Goal: Task Accomplishment & Management: Use online tool/utility

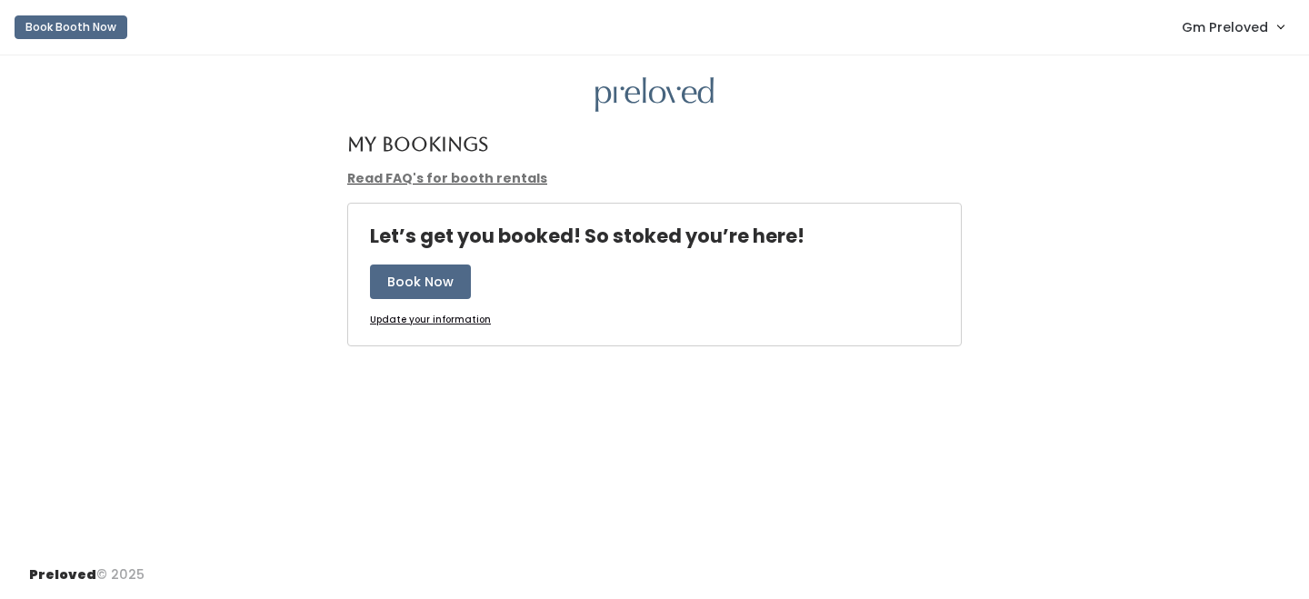
click at [1222, 31] on span "Gm Preloved" at bounding box center [1225, 27] width 86 height 20
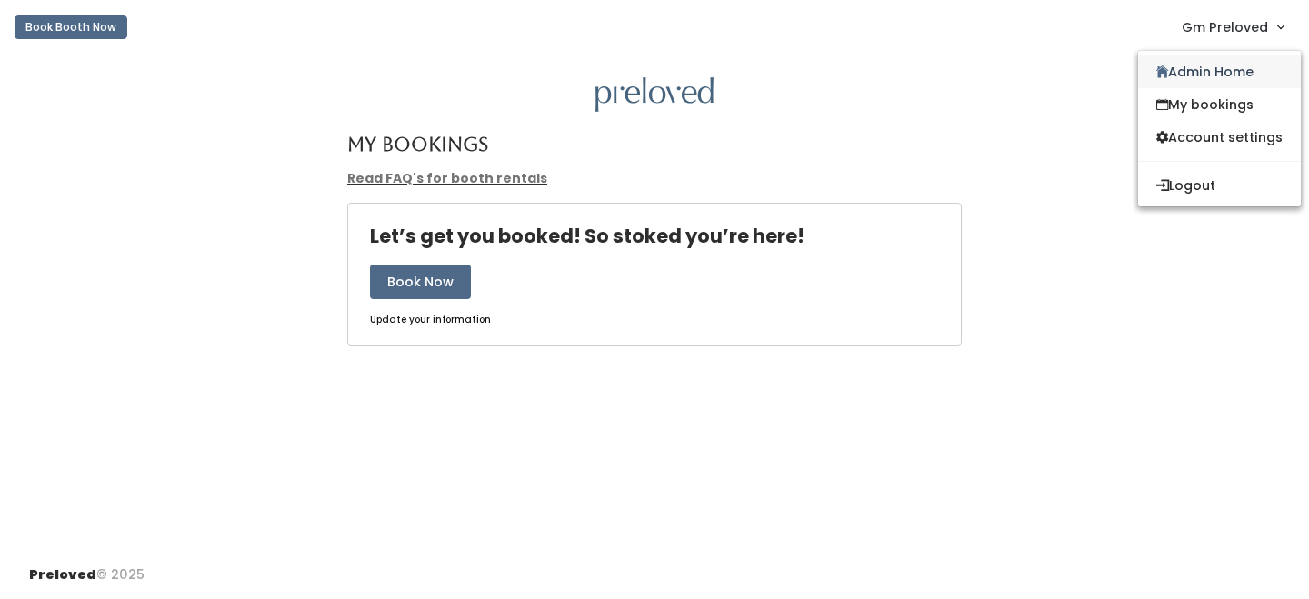
click at [1212, 61] on link "Admin Home" at bounding box center [1219, 71] width 163 height 33
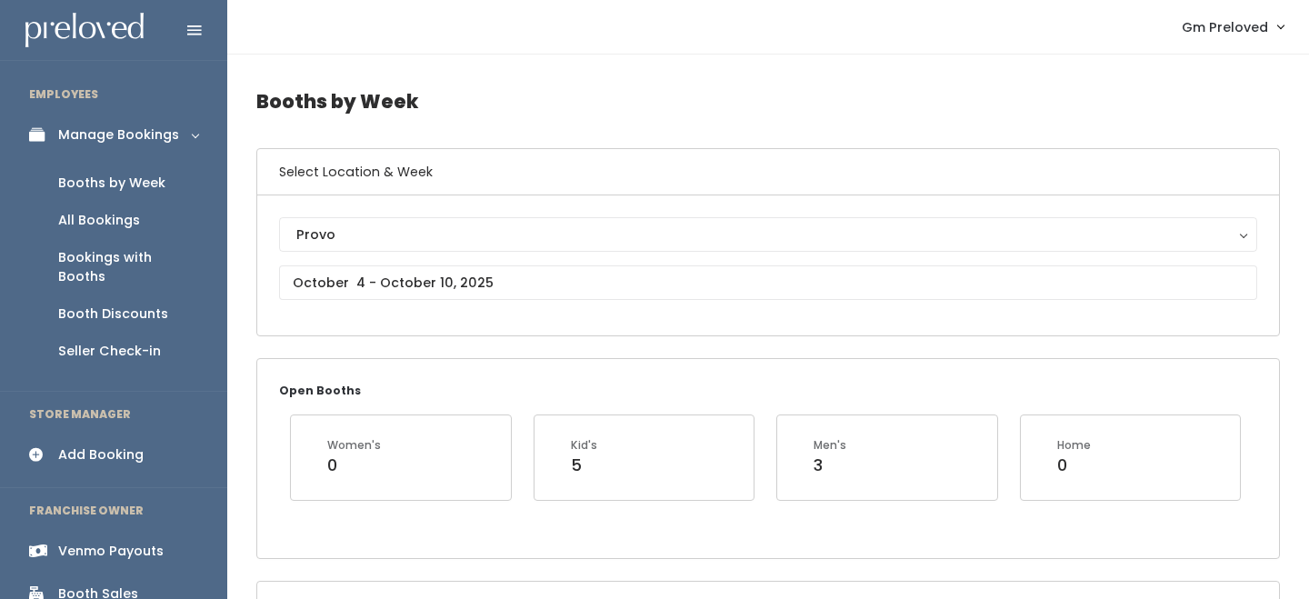
click at [114, 542] on div "Venmo Payouts" at bounding box center [110, 551] width 105 height 19
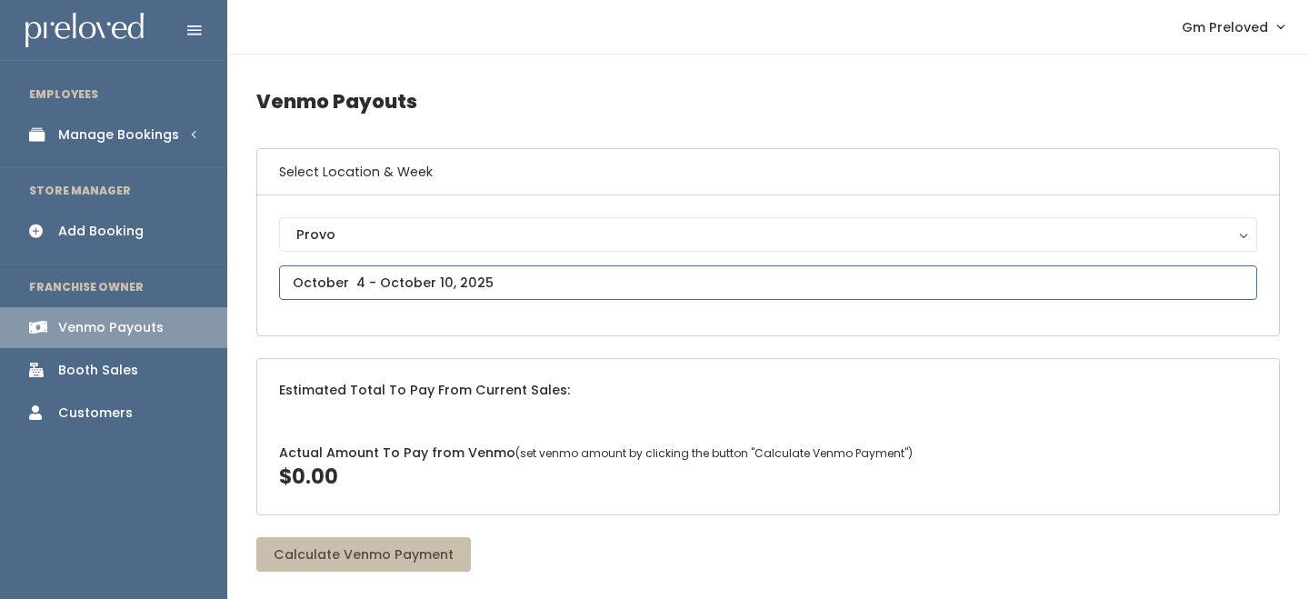
click at [435, 277] on input "text" at bounding box center [768, 282] width 978 height 35
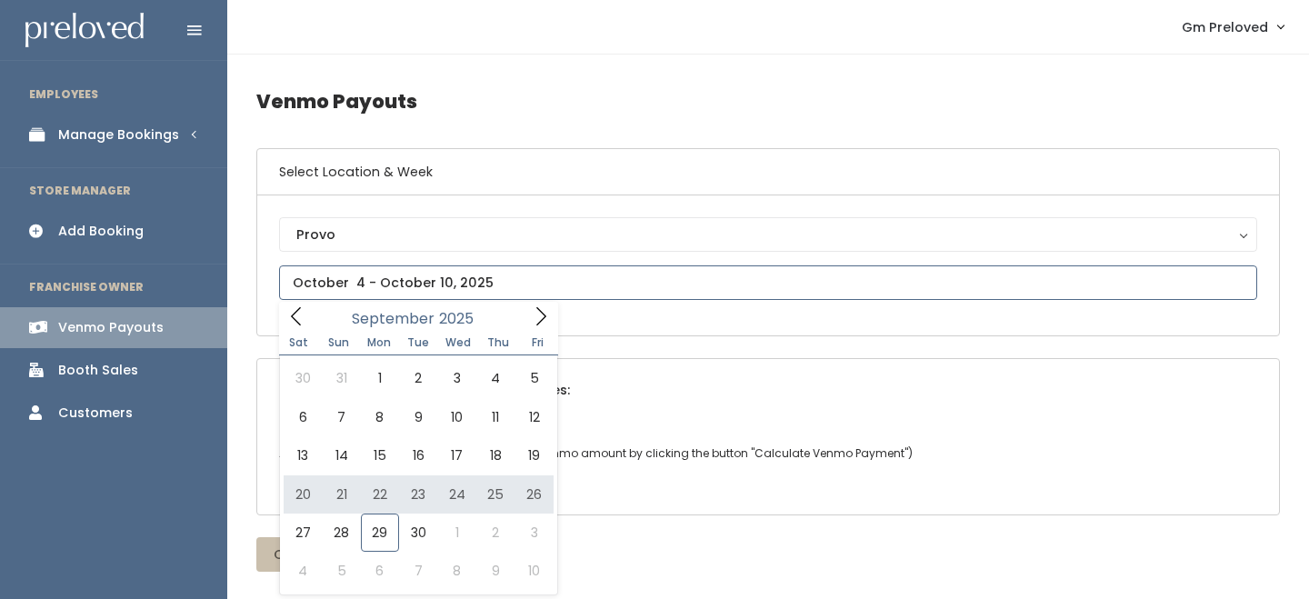
type input "September 20 to September 26"
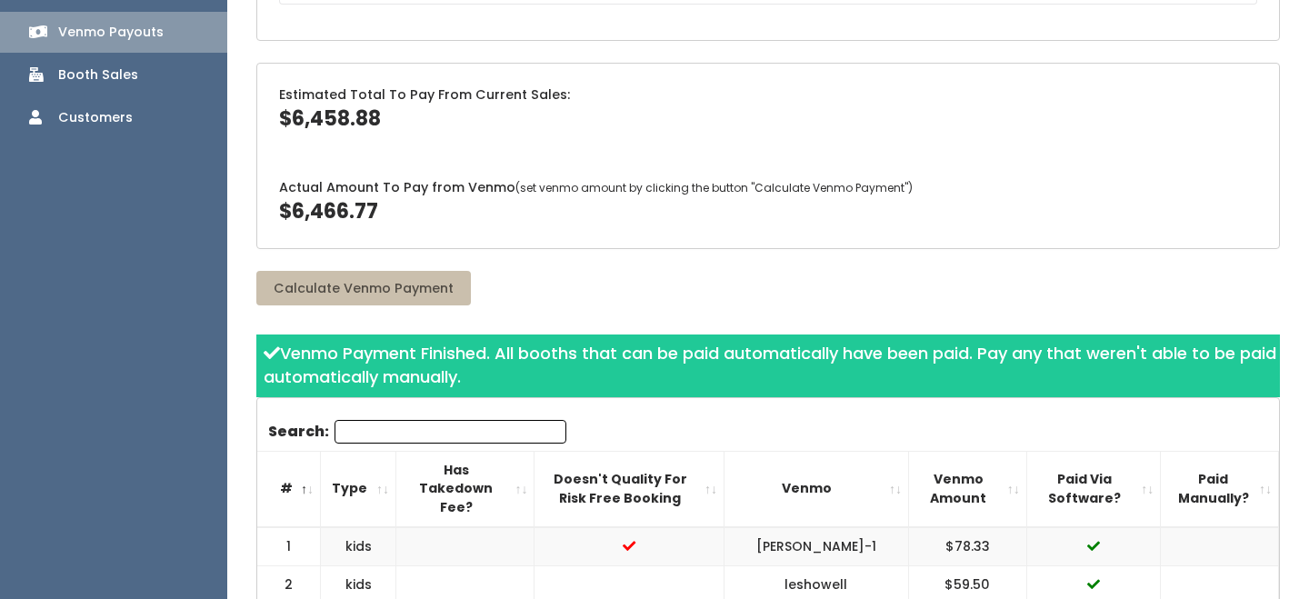
scroll to position [325, 0]
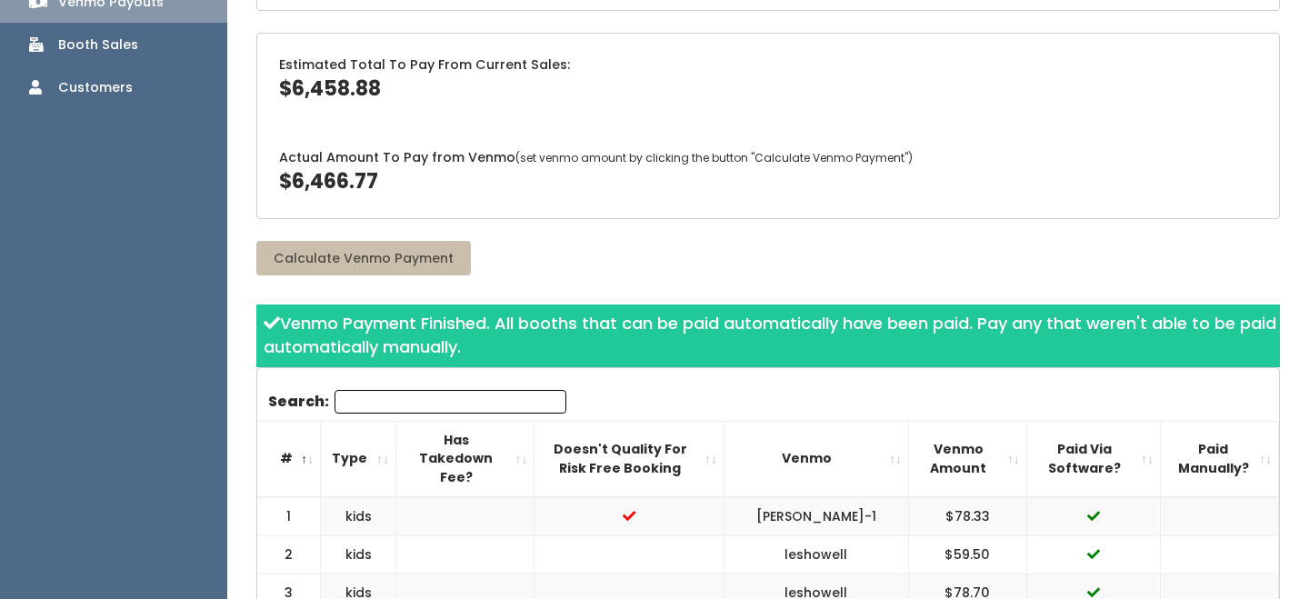
click at [1135, 458] on th "Paid Via Software?" at bounding box center [1093, 458] width 134 height 75
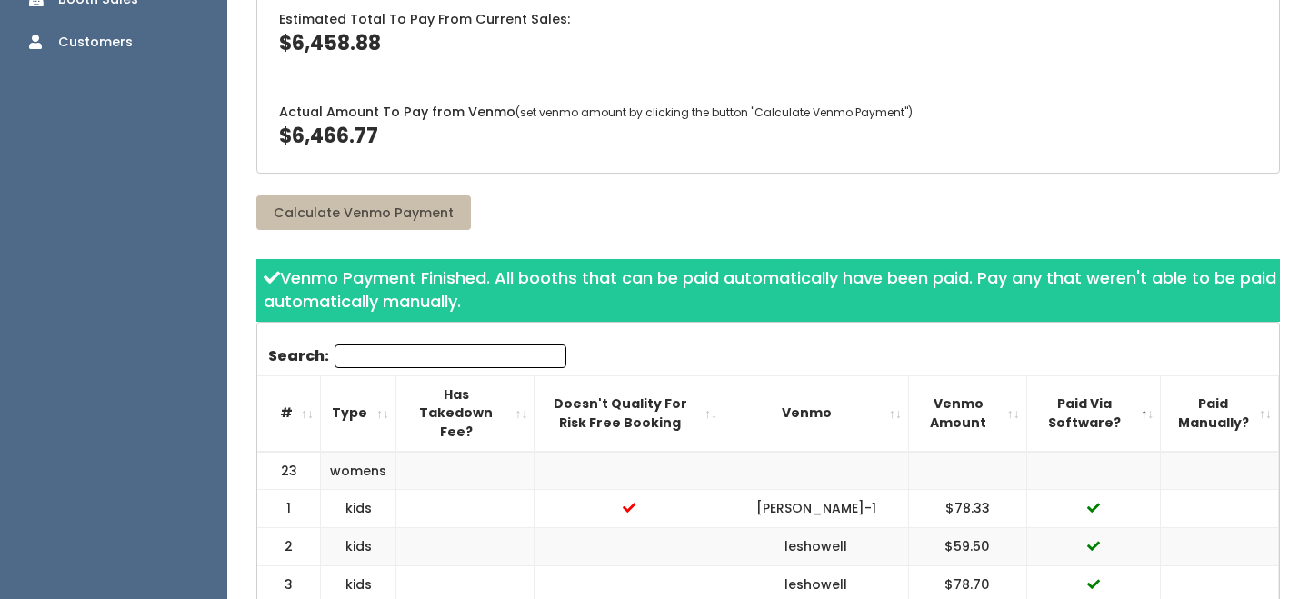
scroll to position [382, 0]
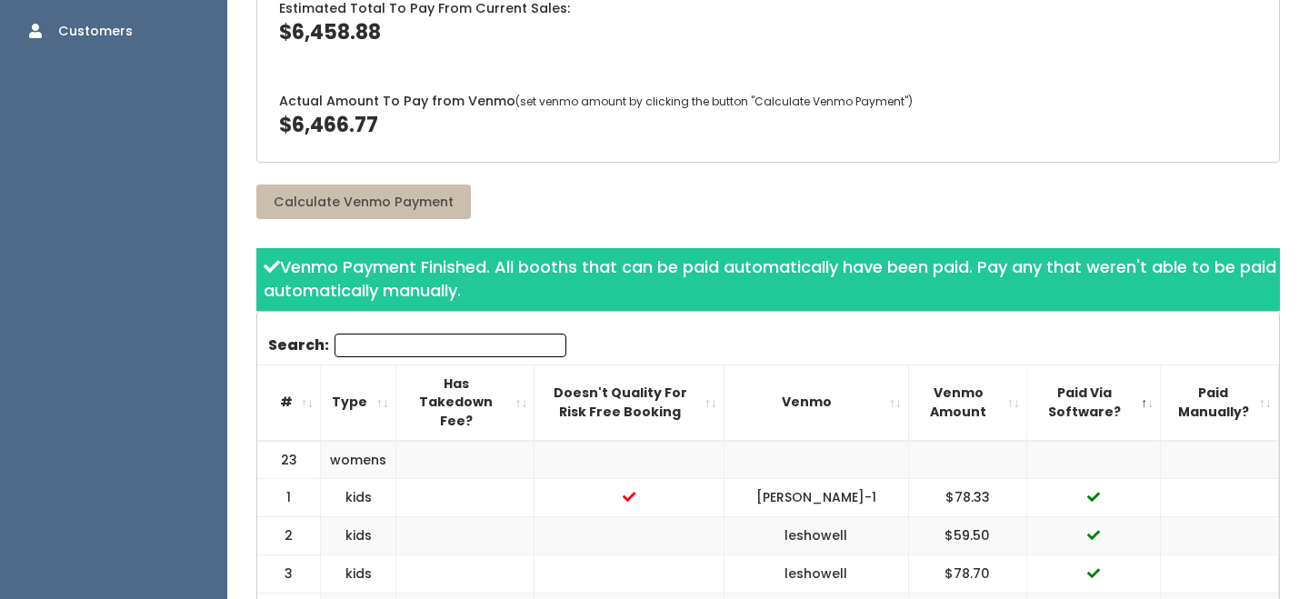
click at [1135, 385] on th "Paid Via Software?" at bounding box center [1093, 402] width 134 height 75
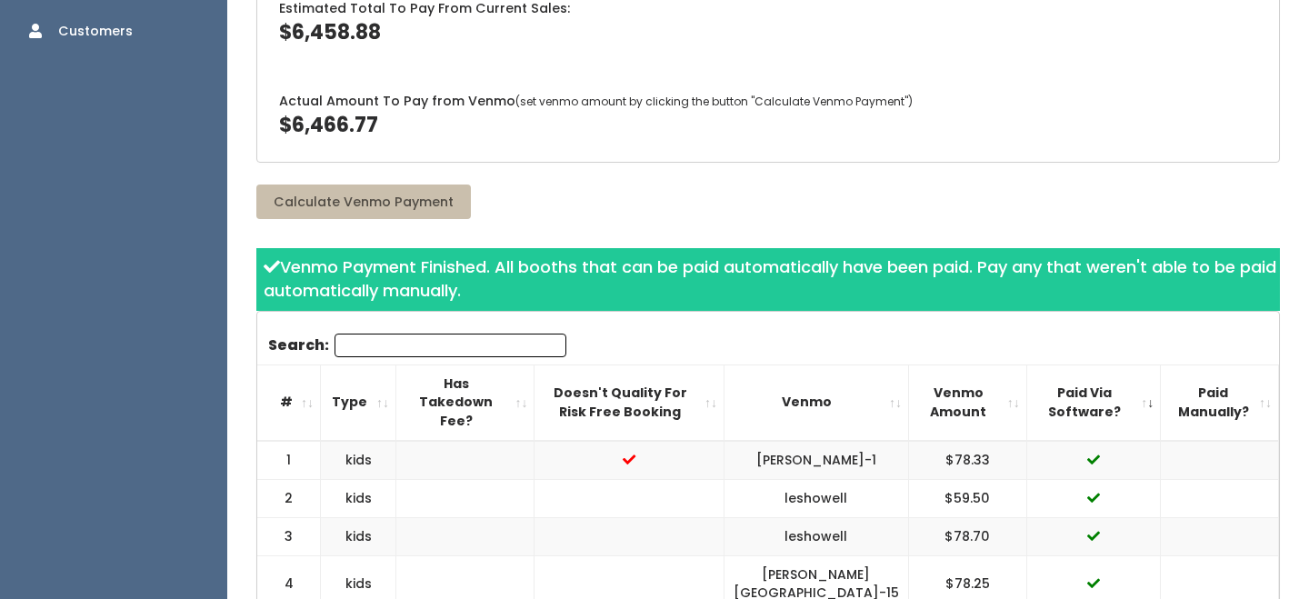
click at [1135, 385] on th "Paid Via Software?" at bounding box center [1093, 402] width 134 height 75
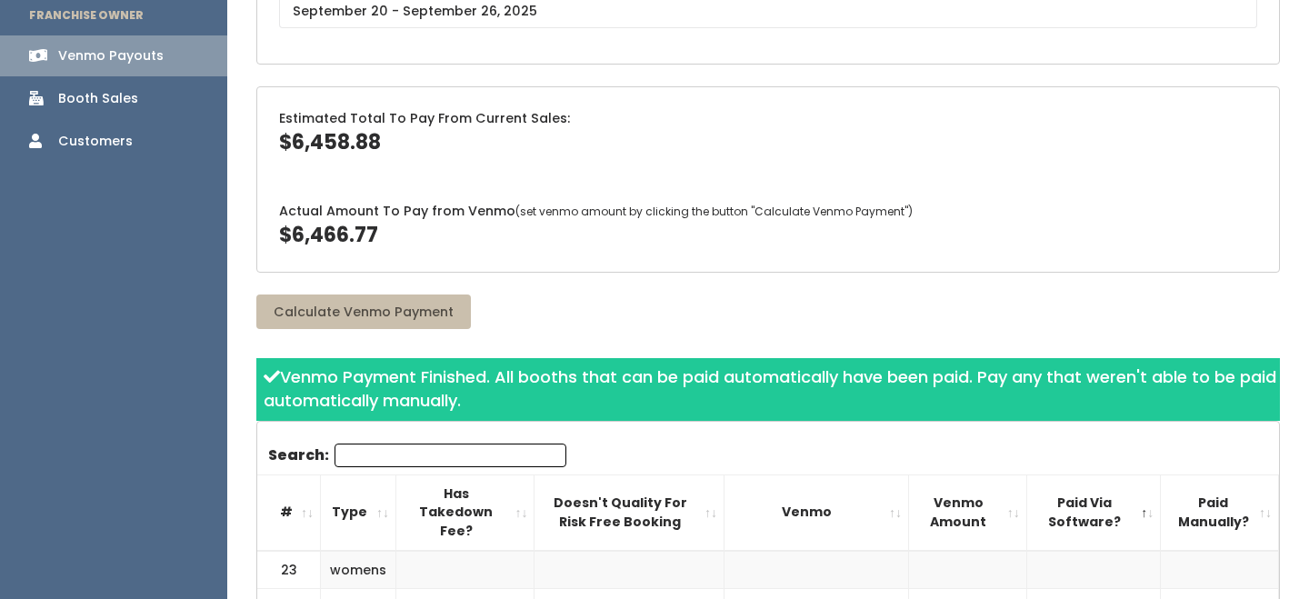
scroll to position [189, 0]
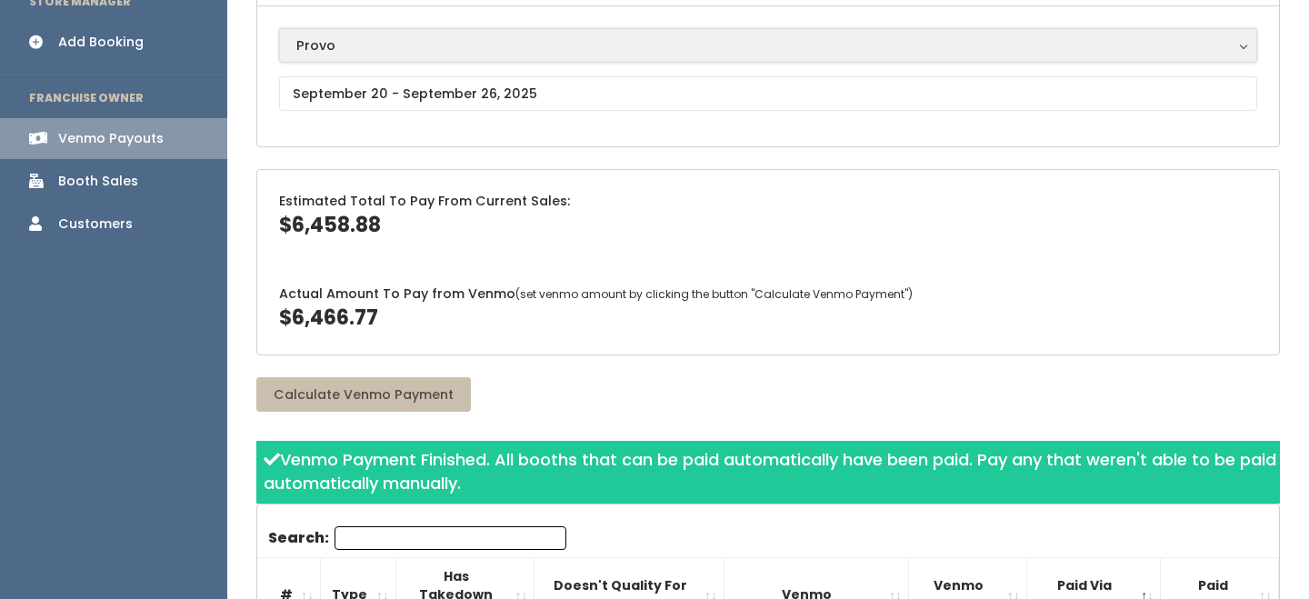
click at [347, 55] on button "Provo" at bounding box center [768, 45] width 978 height 35
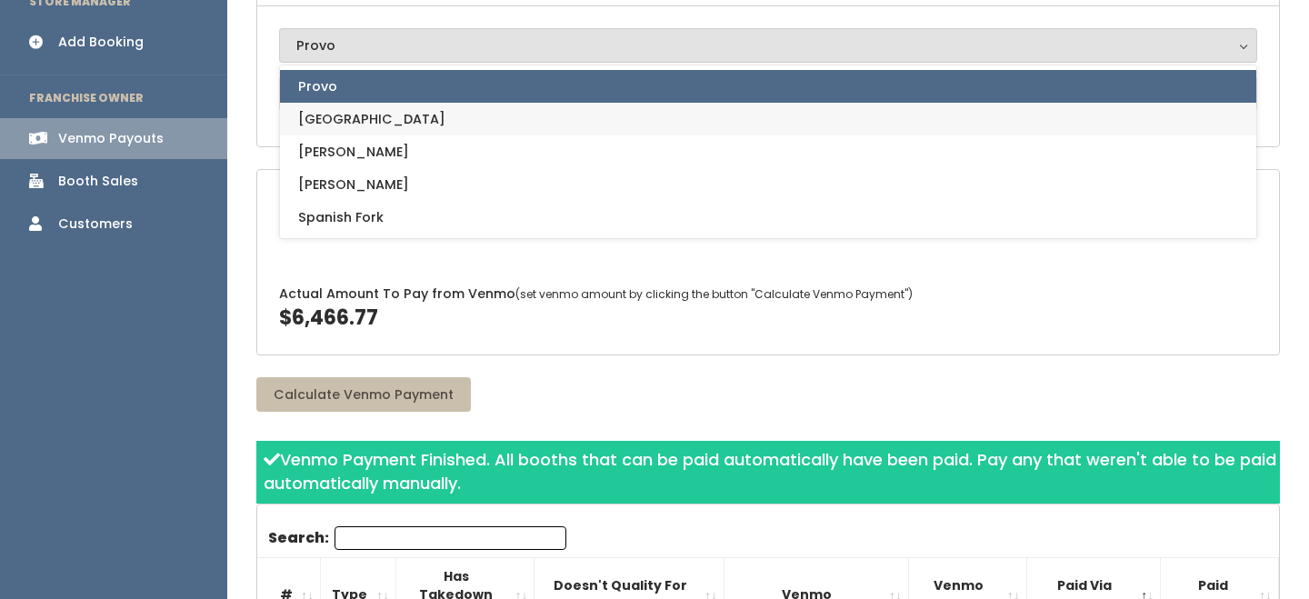
click at [340, 121] on span "[GEOGRAPHIC_DATA]" at bounding box center [371, 119] width 147 height 20
select select "5"
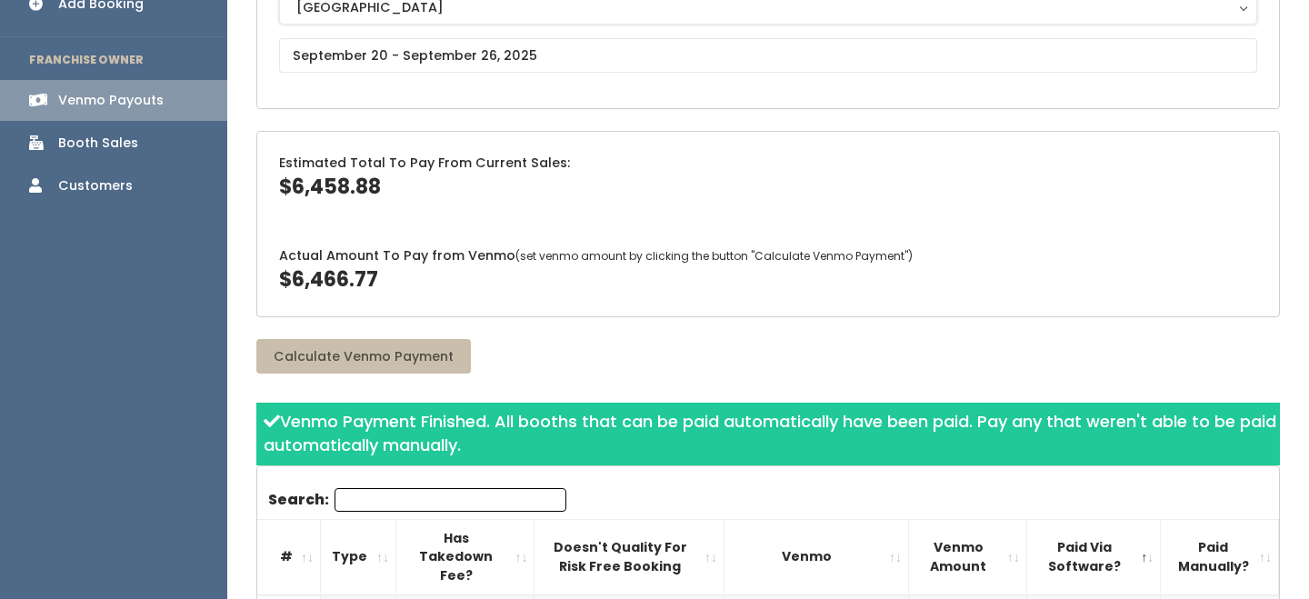
scroll to position [232, 0]
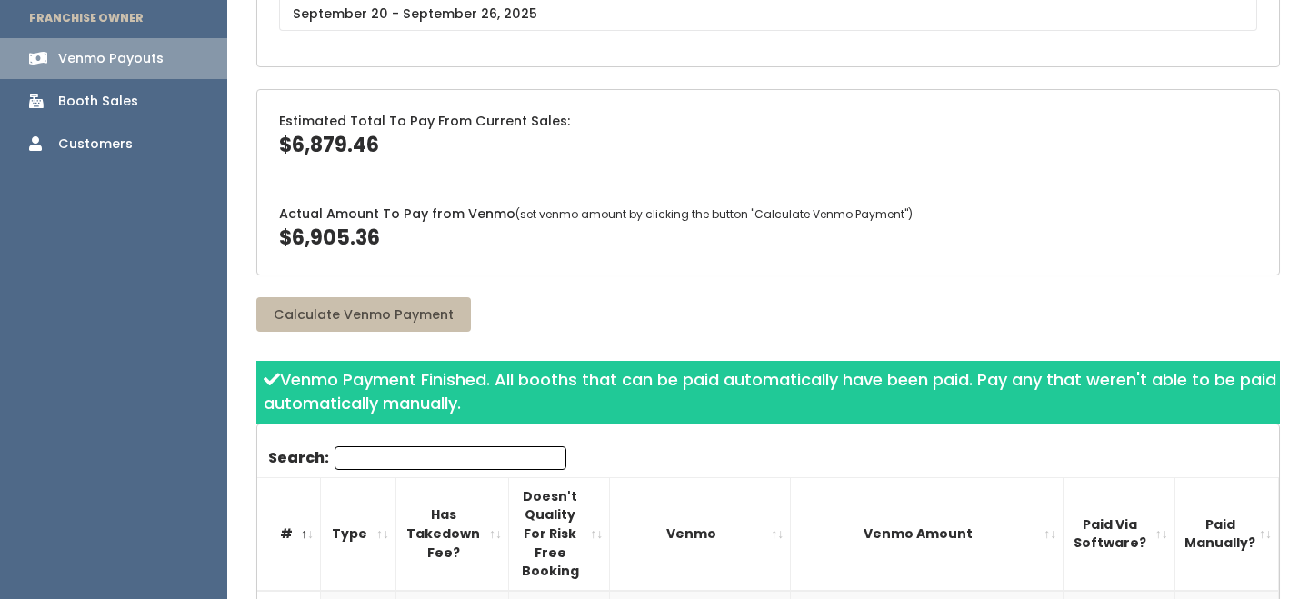
scroll to position [275, 0]
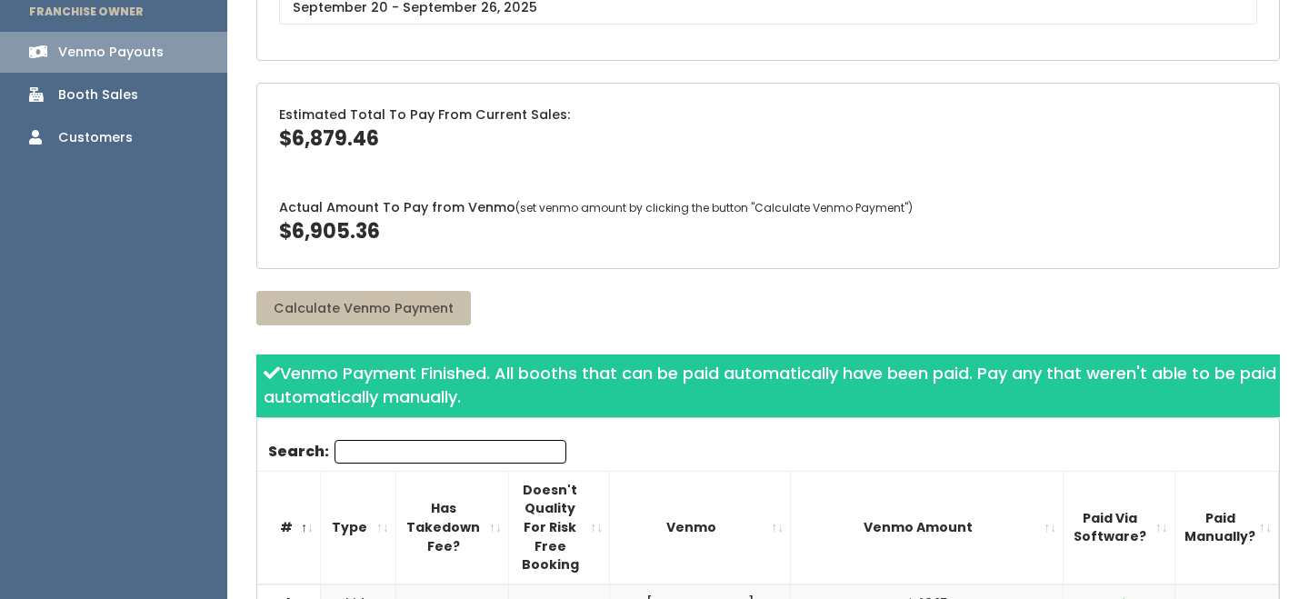
click at [1144, 502] on th "Paid Via Software?" at bounding box center [1120, 527] width 112 height 113
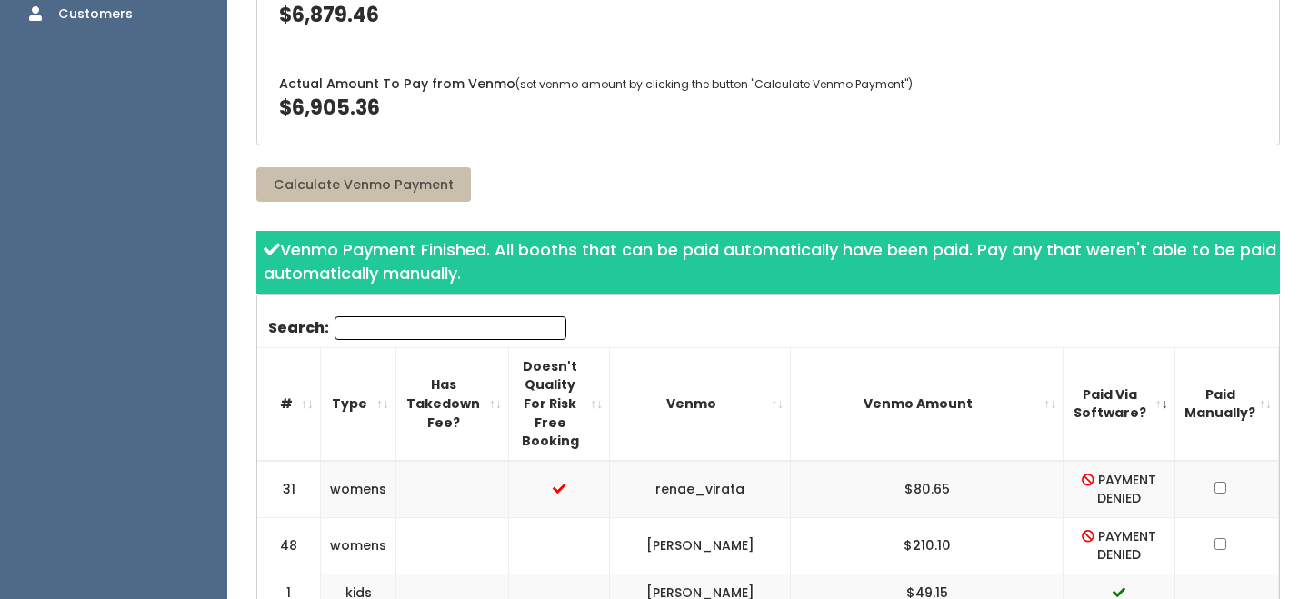
scroll to position [410, 0]
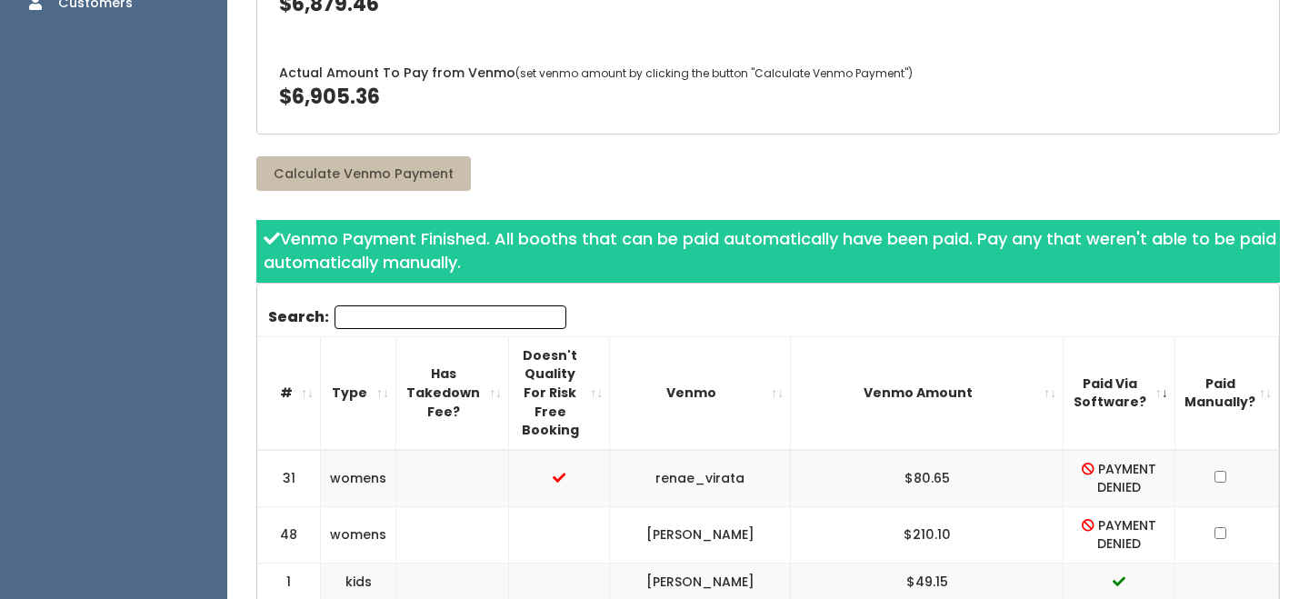
click at [964, 450] on td "$80.65" at bounding box center [927, 478] width 273 height 57
copy "$80.65"
click at [965, 506] on td "$210.10" at bounding box center [927, 534] width 273 height 56
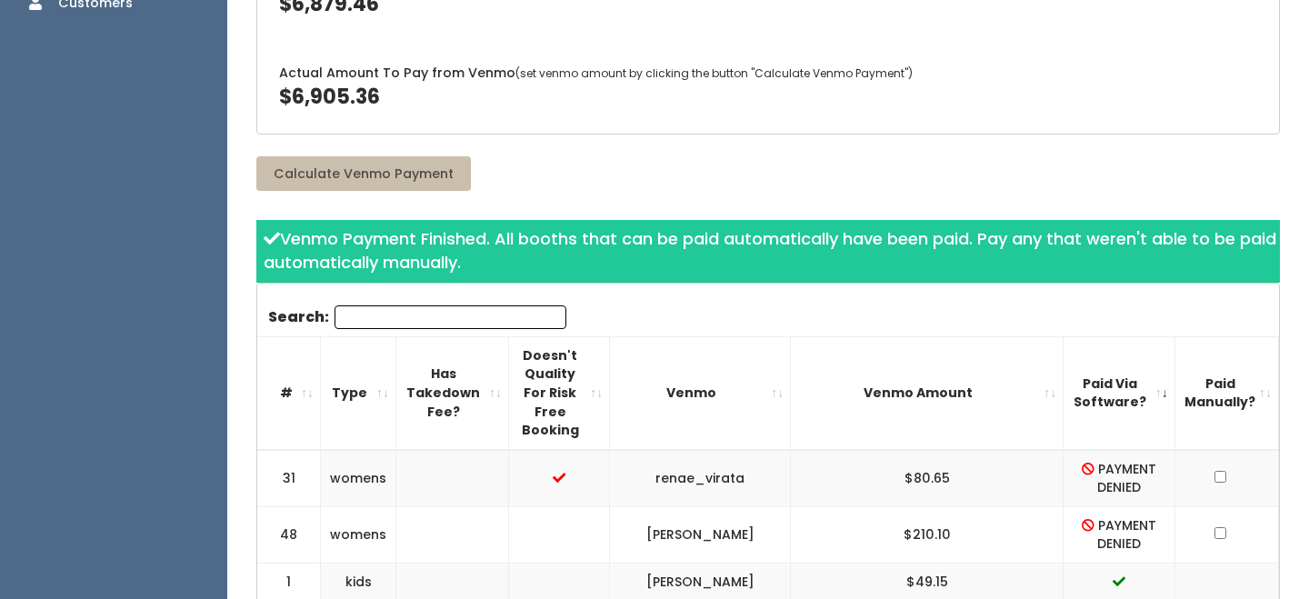
click at [965, 506] on td "$210.10" at bounding box center [927, 534] width 273 height 56
copy "$210.10"
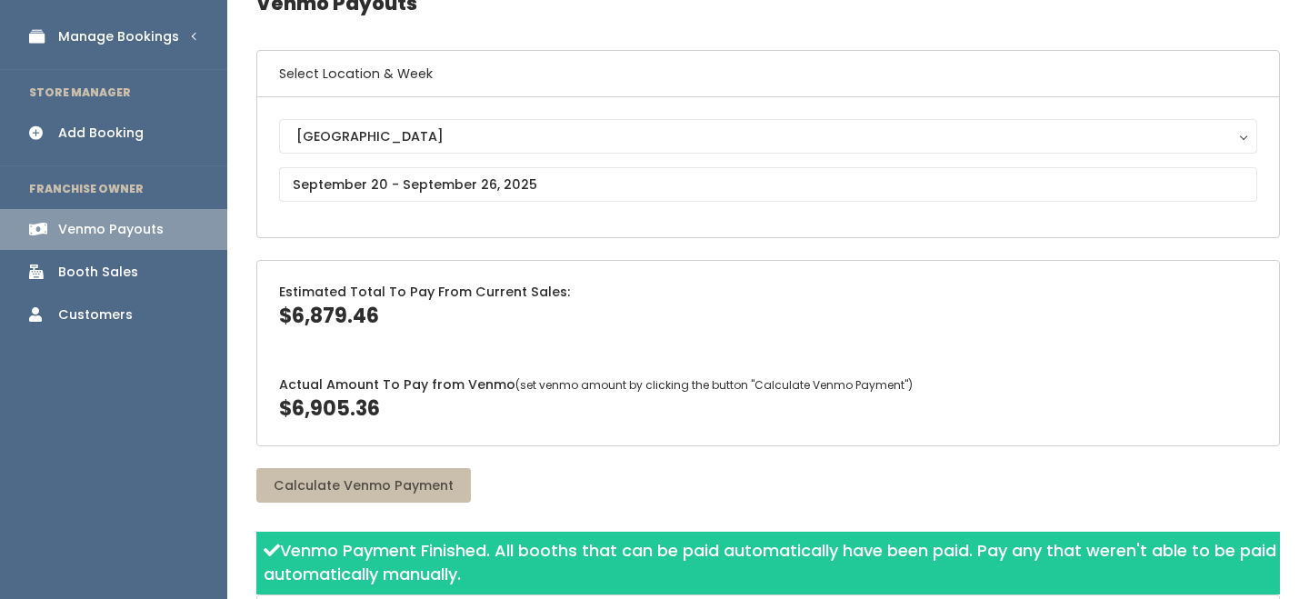
scroll to position [91, 0]
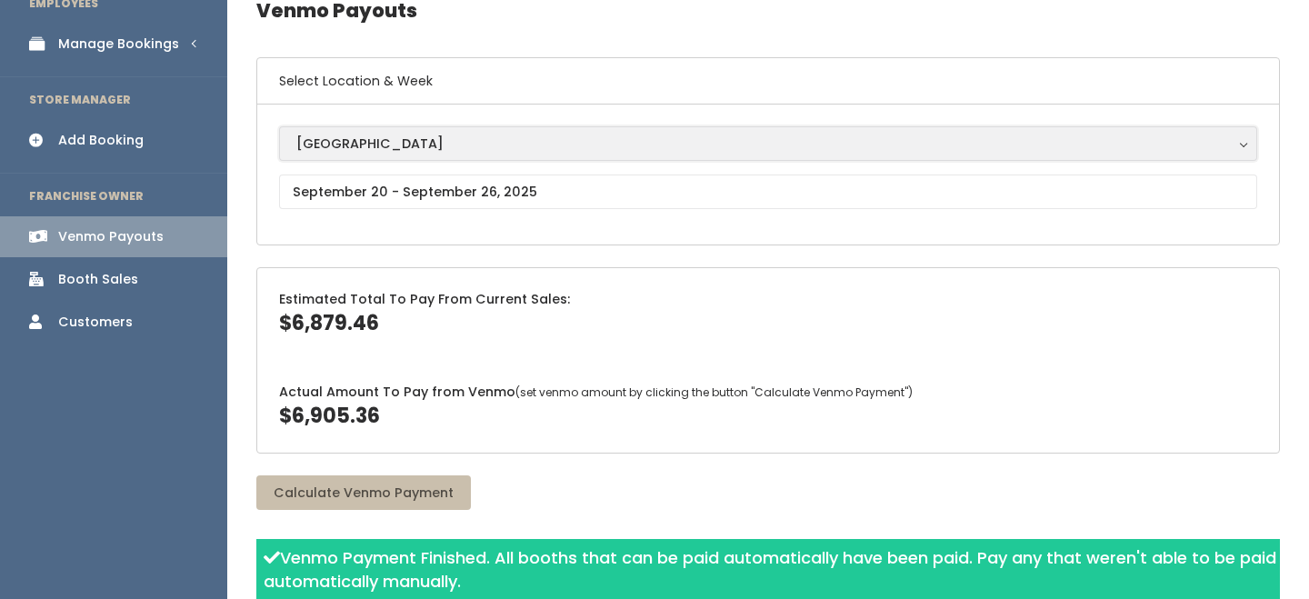
click at [381, 146] on div "[GEOGRAPHIC_DATA]" at bounding box center [768, 144] width 944 height 20
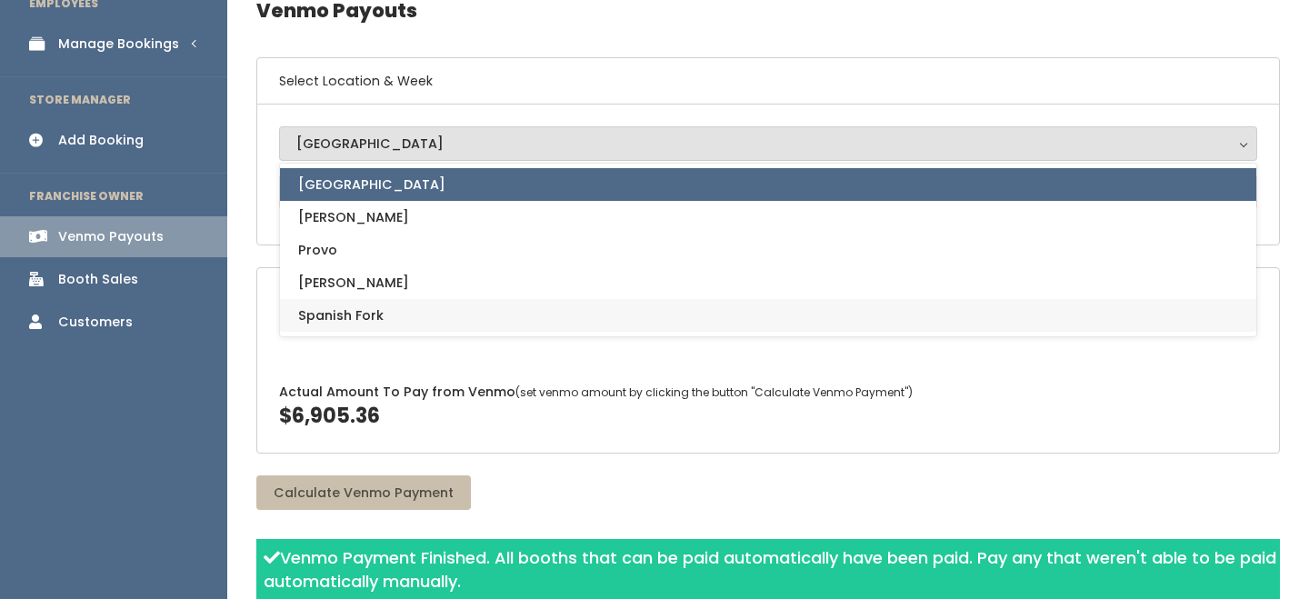
click at [372, 308] on span "Spanish Fork" at bounding box center [340, 315] width 85 height 20
select select "2"
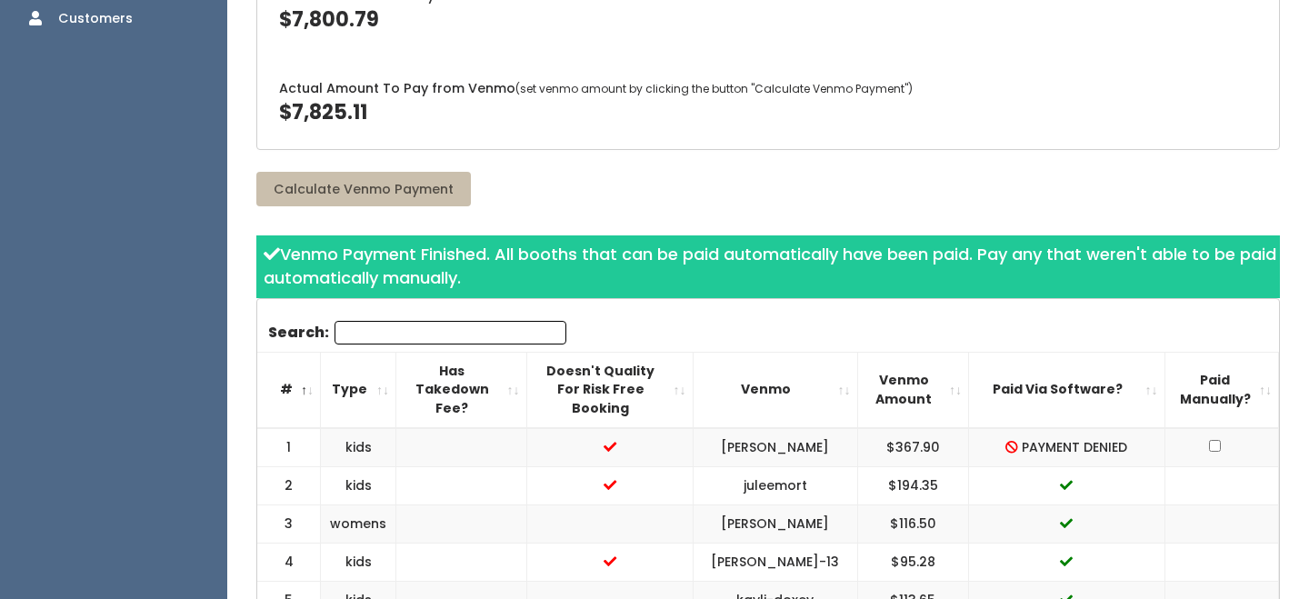
scroll to position [405, 0]
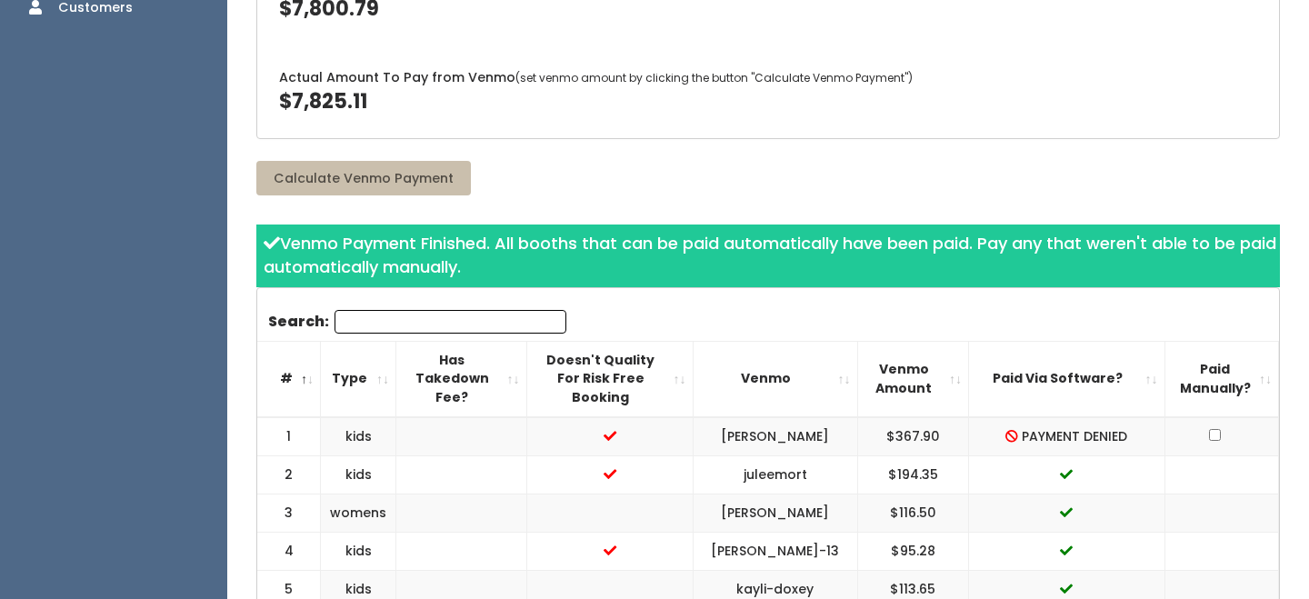
click at [1119, 379] on th "Paid Via Software?" at bounding box center [1067, 378] width 196 height 75
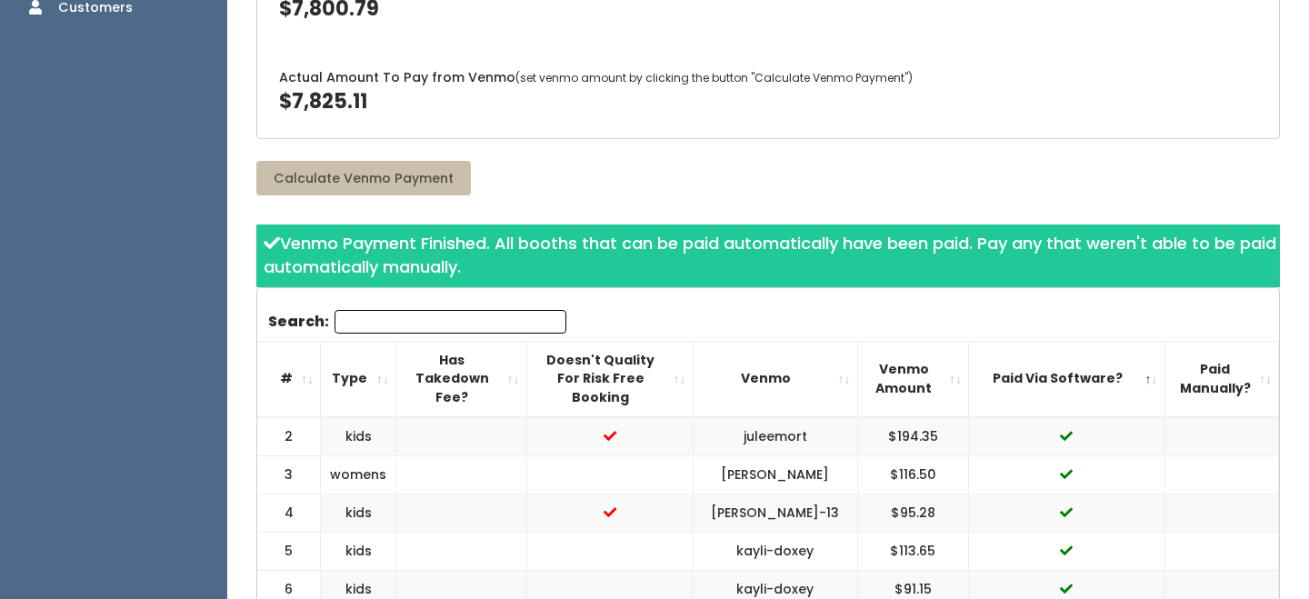
click at [1119, 379] on th "Paid Via Software?" at bounding box center [1067, 378] width 196 height 75
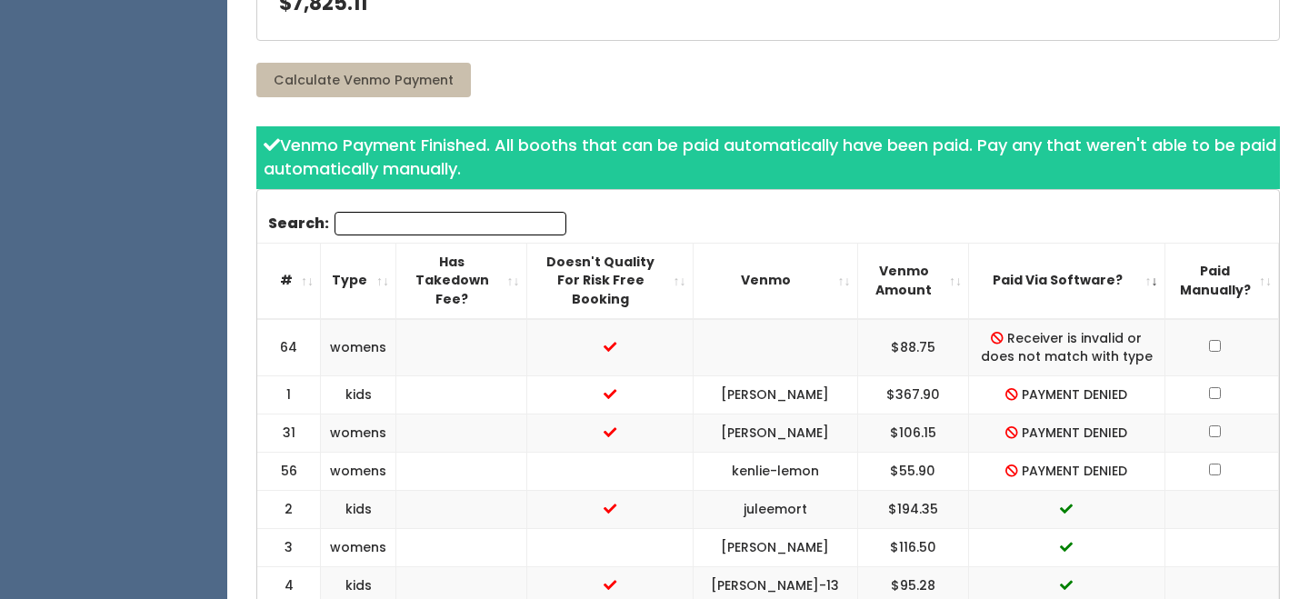
scroll to position [505, 0]
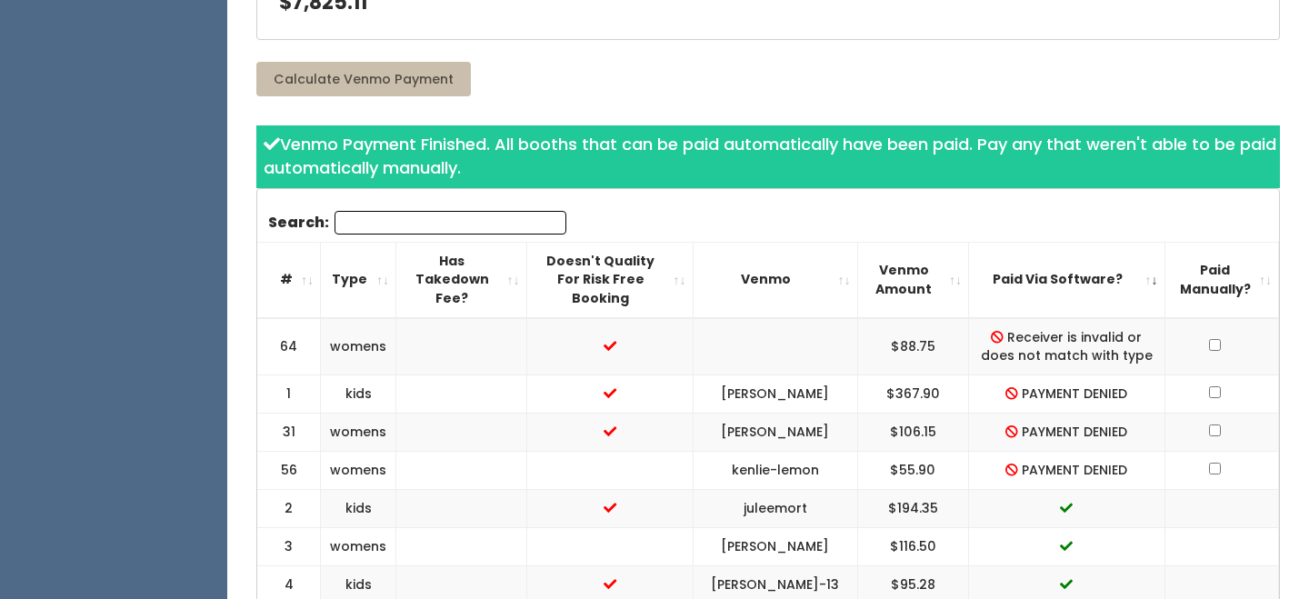
click at [900, 346] on td "$88.75" at bounding box center [912, 346] width 111 height 57
copy "$88.75"
click at [909, 468] on td "$55.90" at bounding box center [912, 470] width 111 height 38
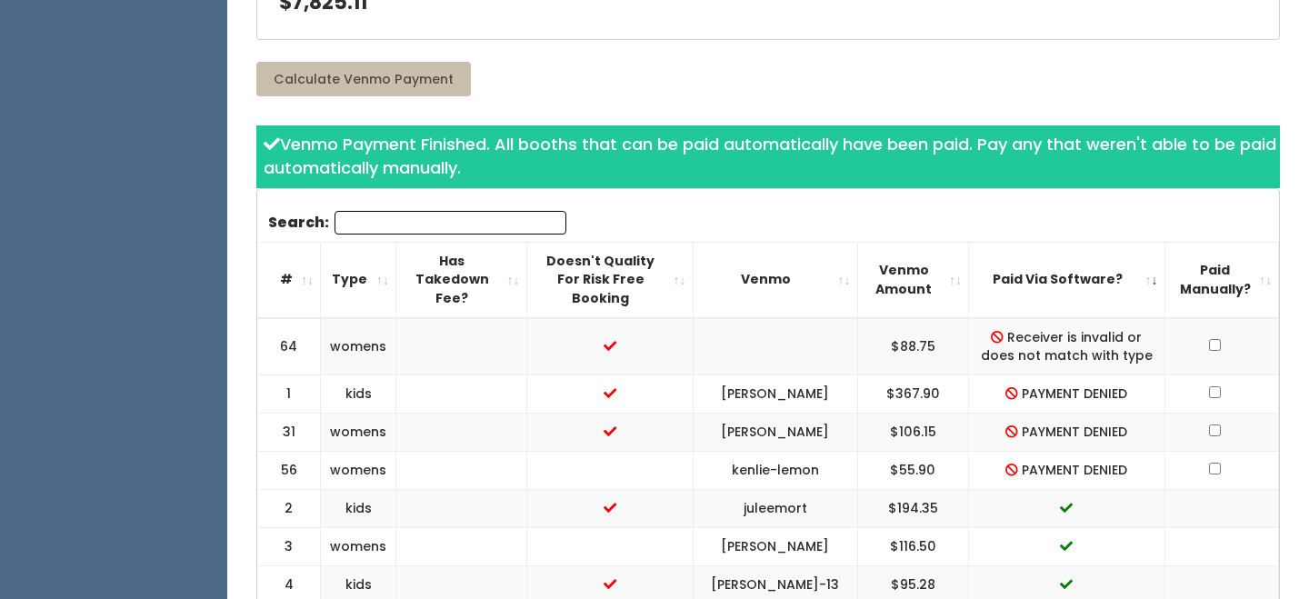
click at [909, 468] on td "$55.90" at bounding box center [912, 470] width 111 height 38
copy "$55.90"
click at [900, 431] on td "$106.15" at bounding box center [912, 432] width 111 height 38
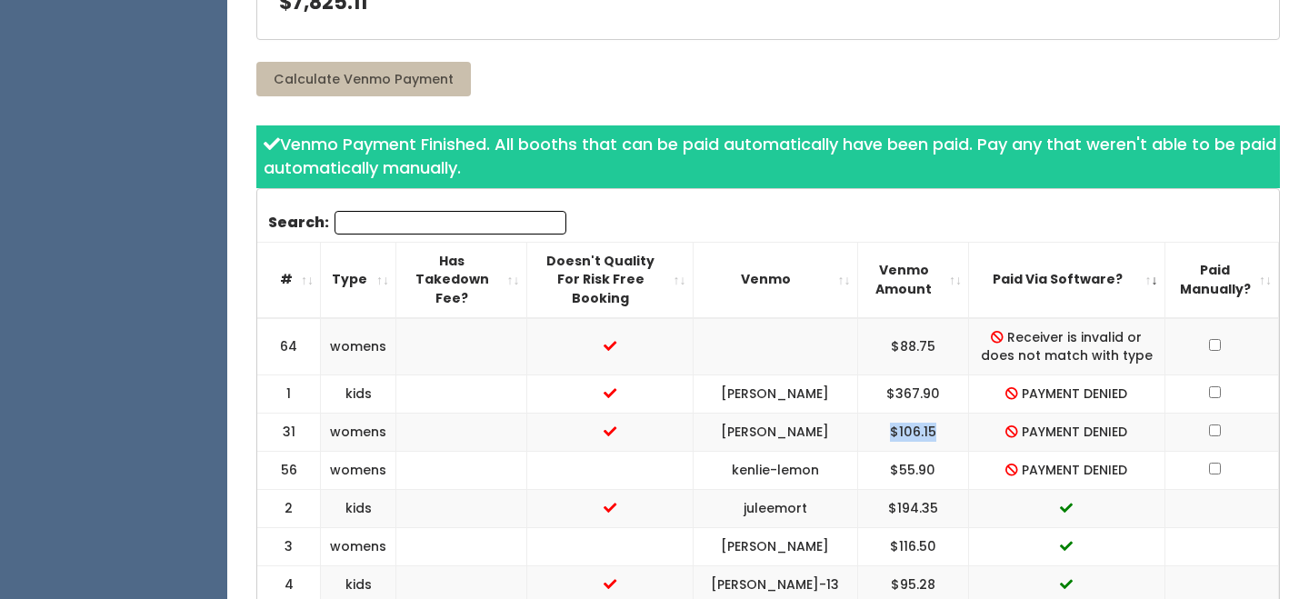
click at [900, 431] on td "$106.15" at bounding box center [912, 432] width 111 height 38
copy "$106.15"
click at [909, 392] on td "$367.90" at bounding box center [912, 394] width 111 height 38
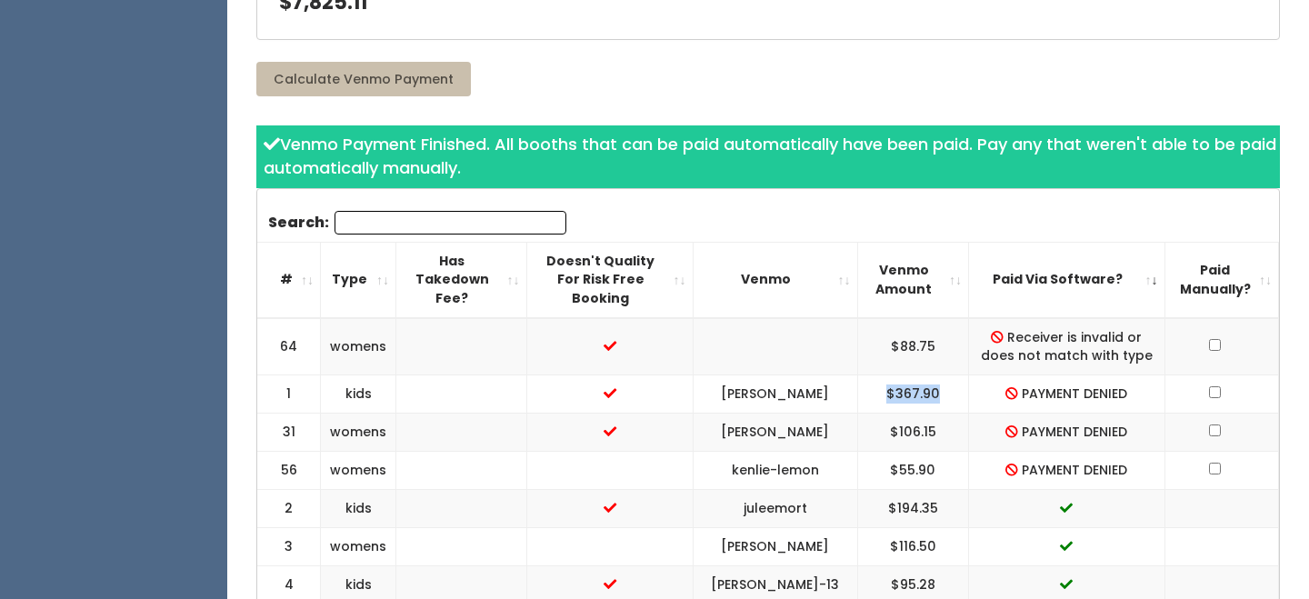
copy "$367.90"
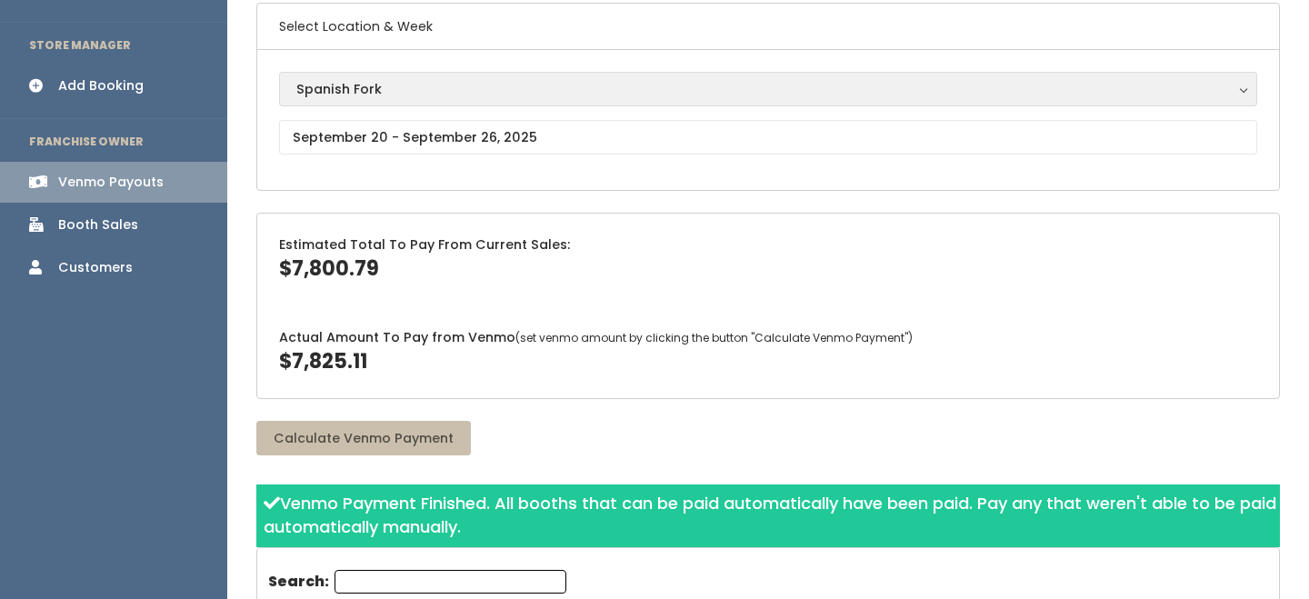
scroll to position [145, 0]
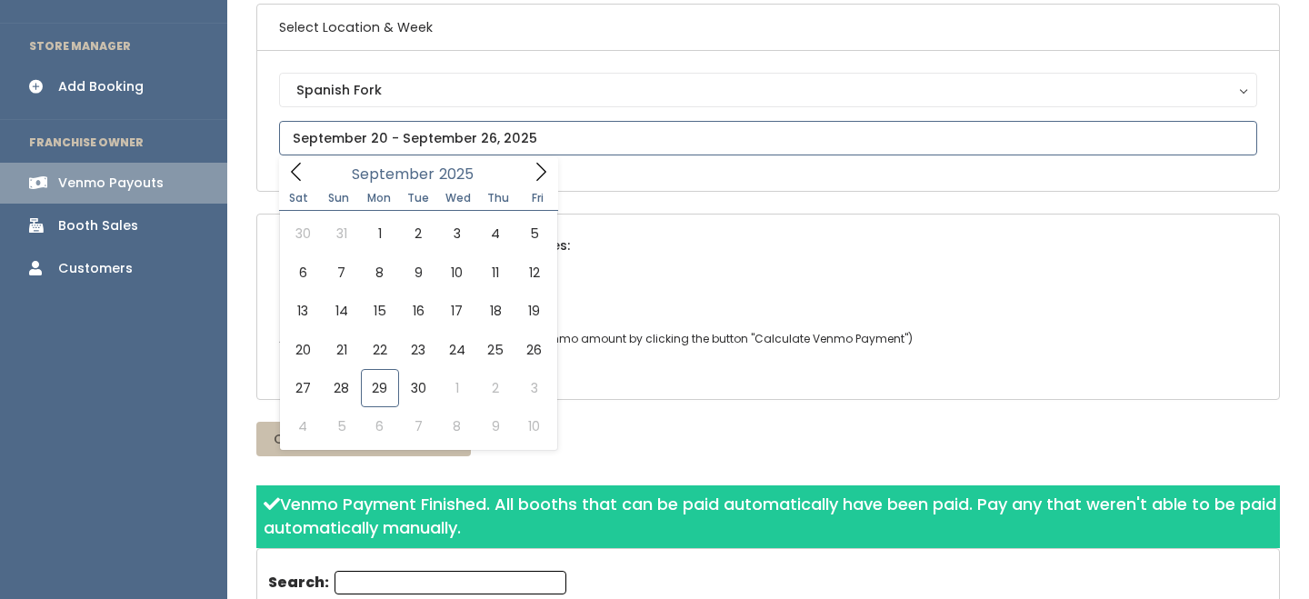
click at [428, 136] on input "text" at bounding box center [768, 138] width 978 height 35
